Goal: Information Seeking & Learning: Learn about a topic

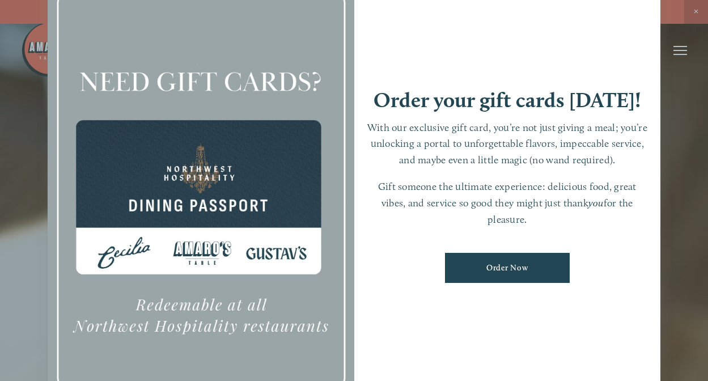
click at [694, 12] on div at bounding box center [354, 190] width 708 height 381
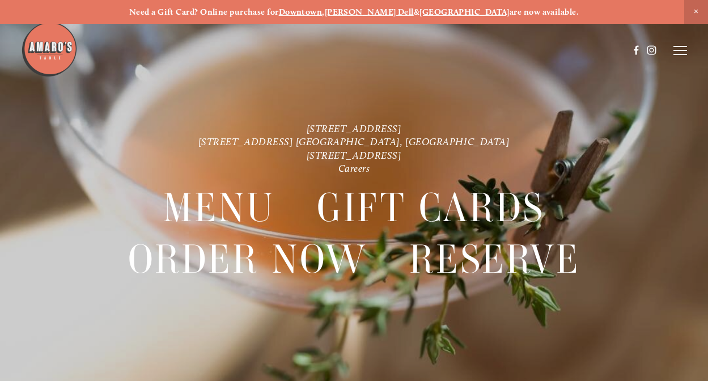
click at [679, 49] on icon at bounding box center [680, 50] width 14 height 10
click at [553, 50] on span "Visit" at bounding box center [555, 50] width 16 height 10
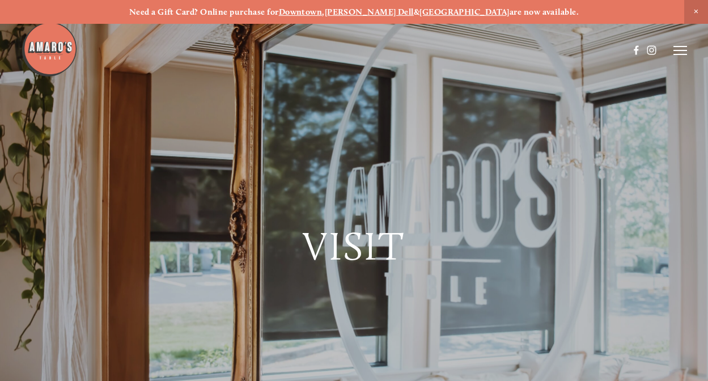
click at [681, 50] on line at bounding box center [680, 50] width 14 height 0
click at [481, 52] on span "Menu" at bounding box center [484, 50] width 21 height 10
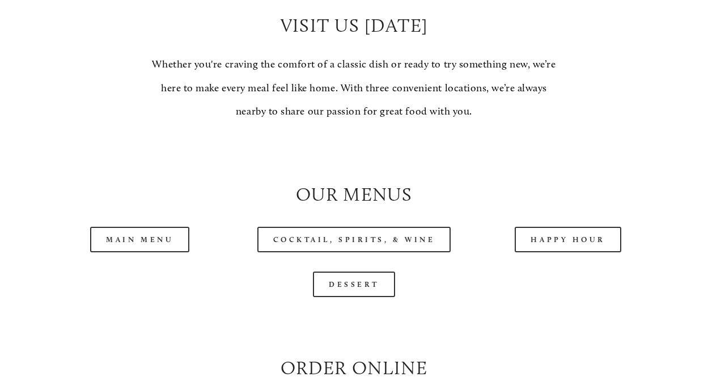
scroll to position [885, 0]
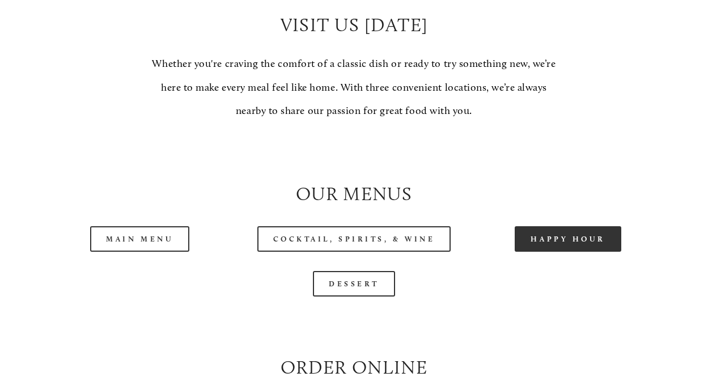
click at [541, 234] on link "Happy Hour" at bounding box center [568, 239] width 107 height 26
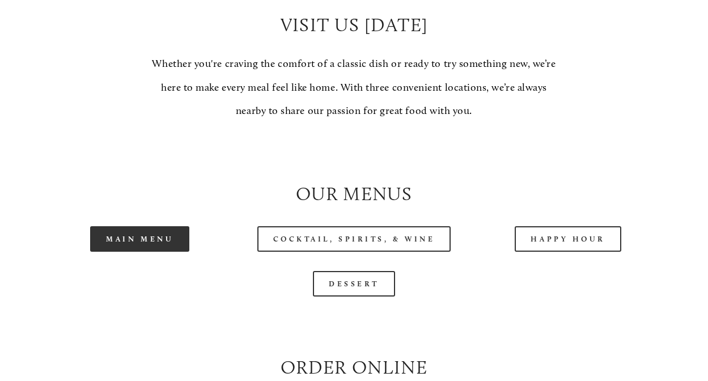
click at [117, 234] on link "Main Menu" at bounding box center [139, 239] width 99 height 26
